Goal: Task Accomplishment & Management: Use online tool/utility

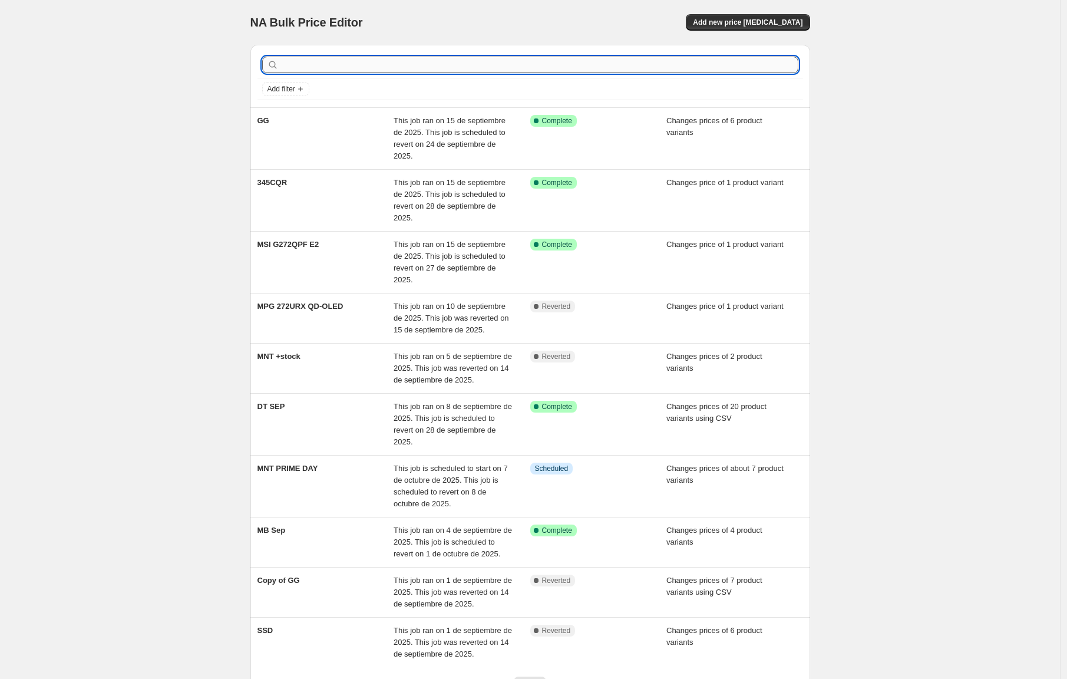
click at [474, 64] on input "text" at bounding box center [539, 65] width 517 height 17
type input "MNT"
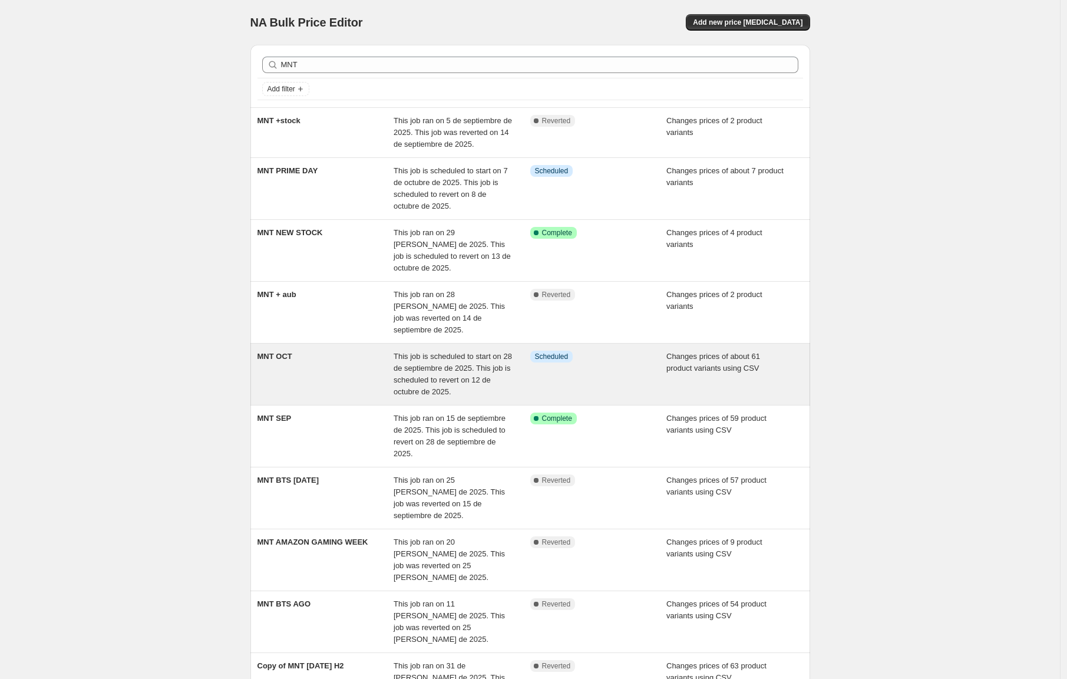
click at [332, 351] on div "MNT OCT" at bounding box center [326, 374] width 137 height 47
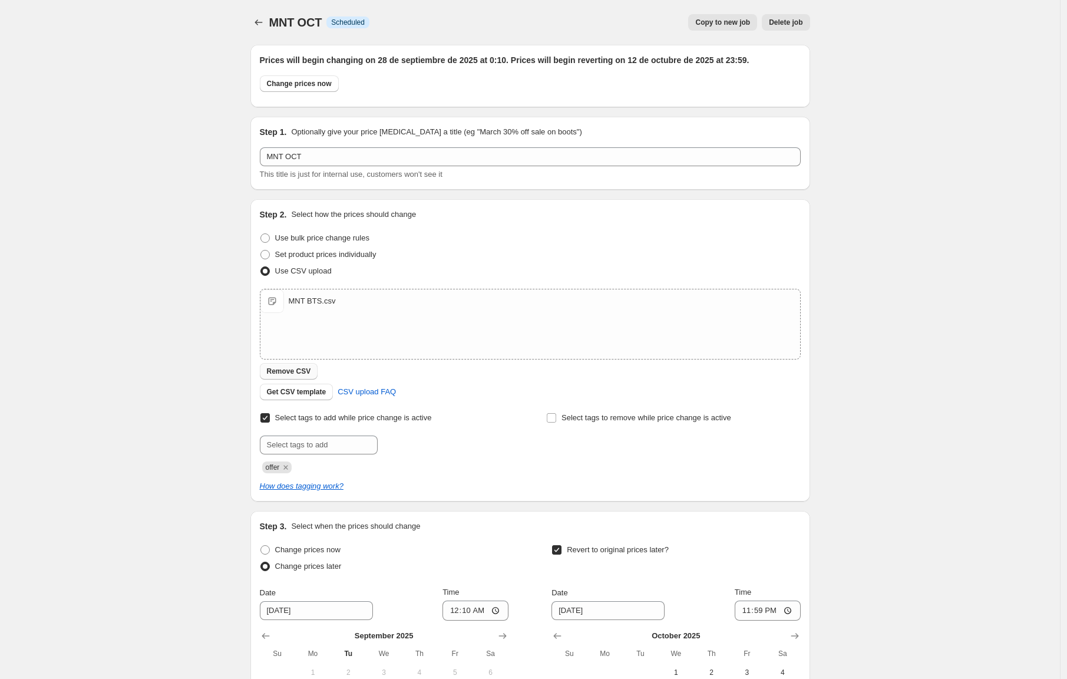
click at [296, 372] on span "Remove CSV" at bounding box center [289, 371] width 44 height 9
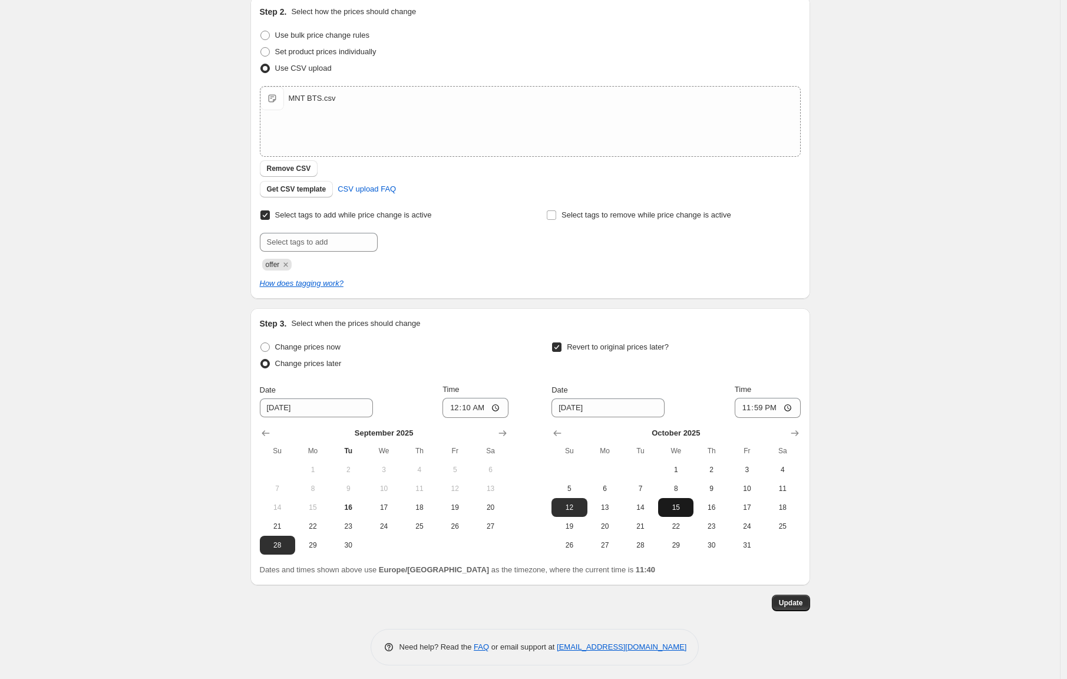
scroll to position [206, 0]
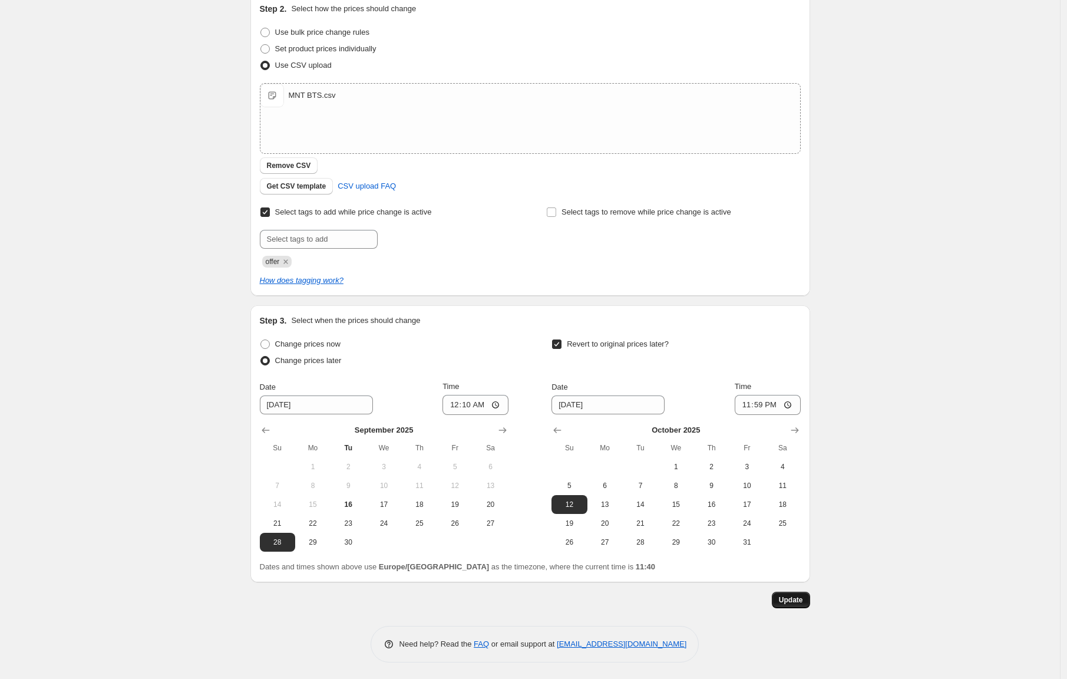
click at [803, 598] on span "Update" at bounding box center [791, 599] width 24 height 9
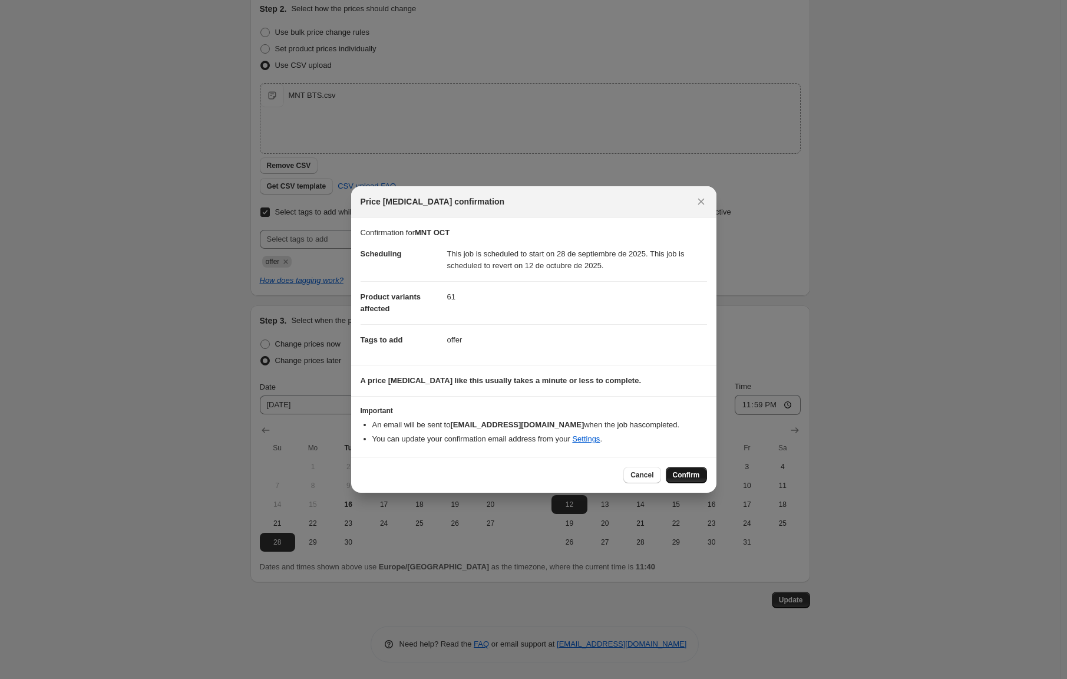
click at [691, 468] on button "Confirm" at bounding box center [686, 475] width 41 height 17
